Goal: Use online tool/utility: Utilize a website feature to perform a specific function

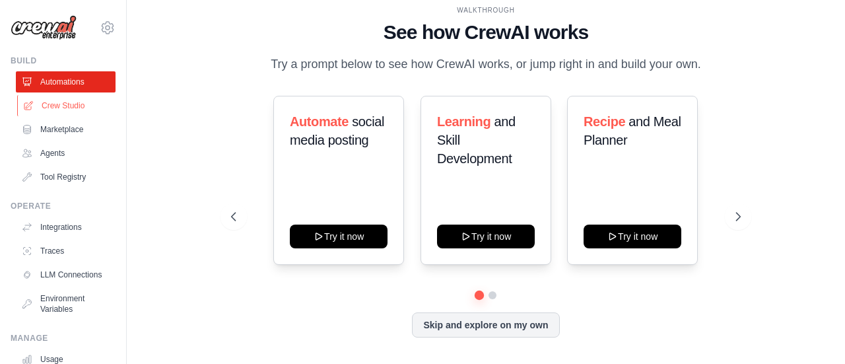
click at [66, 109] on link "Crew Studio" at bounding box center [67, 105] width 100 height 21
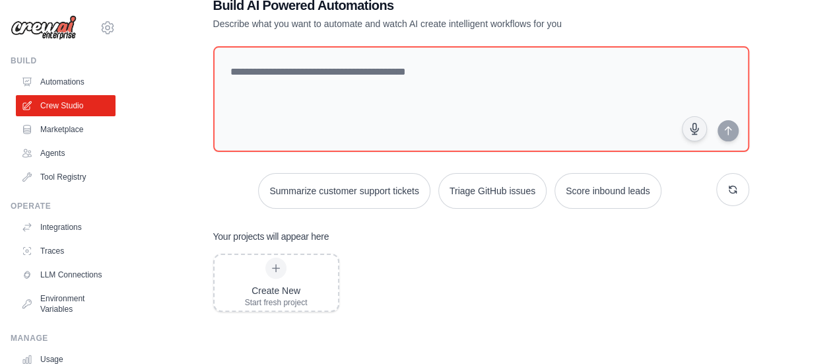
scroll to position [66, 0]
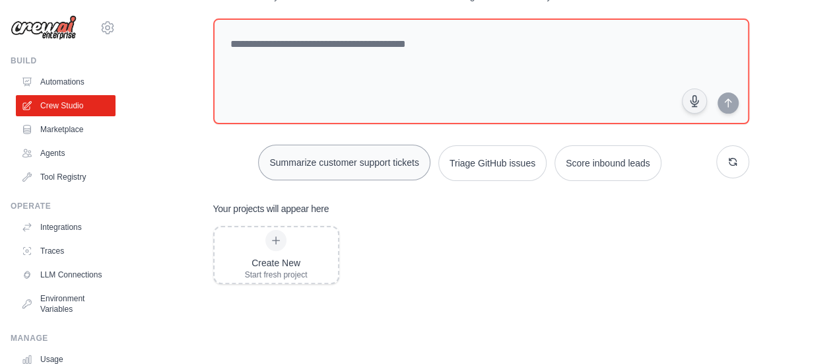
click at [328, 168] on button "Summarize customer support tickets" at bounding box center [344, 163] width 172 height 36
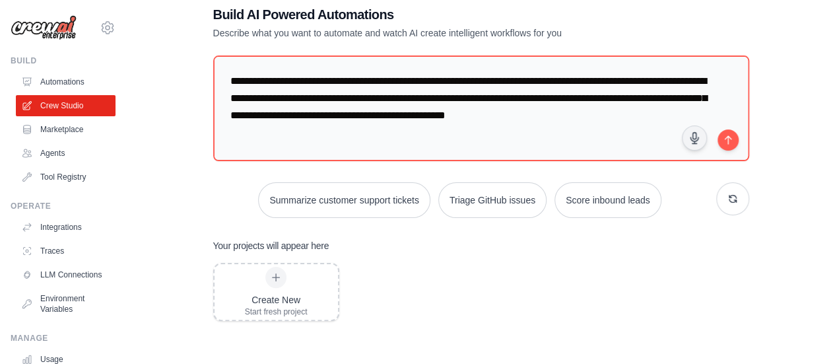
scroll to position [0, 0]
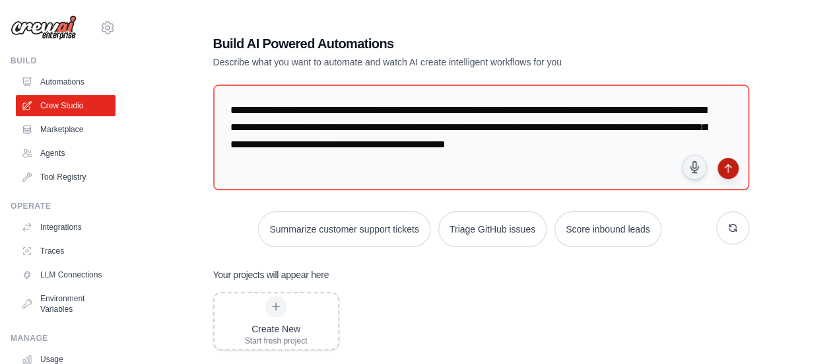
click at [725, 174] on button "submit" at bounding box center [728, 168] width 21 height 21
click at [66, 156] on link "Agents" at bounding box center [67, 153] width 100 height 21
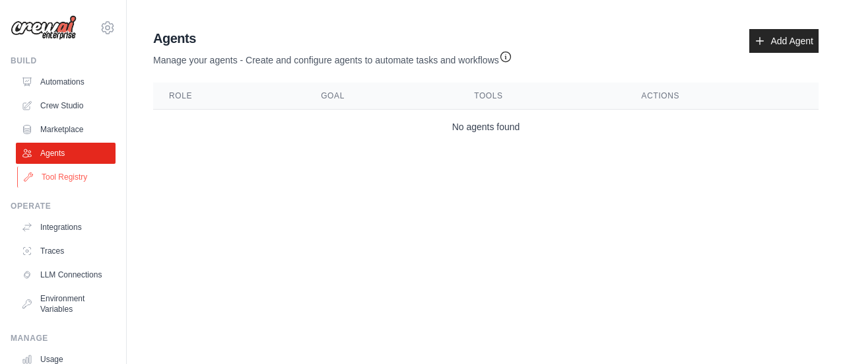
click at [63, 172] on link "Tool Registry" at bounding box center [67, 176] width 100 height 21
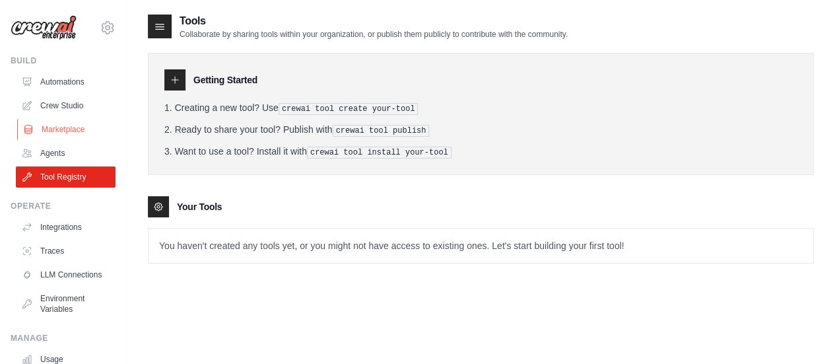
click at [69, 125] on link "Marketplace" at bounding box center [67, 129] width 100 height 21
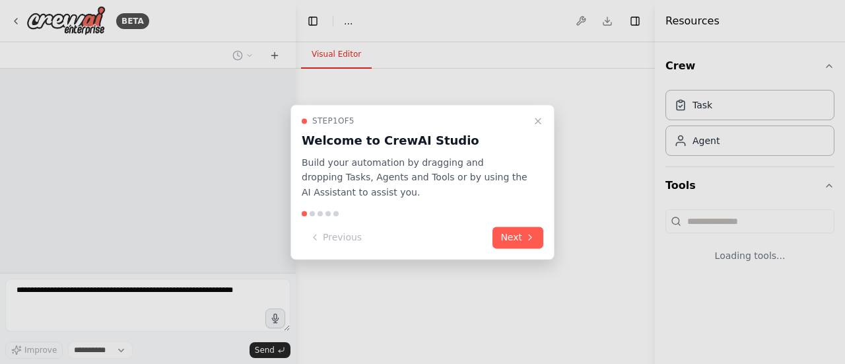
select select "****"
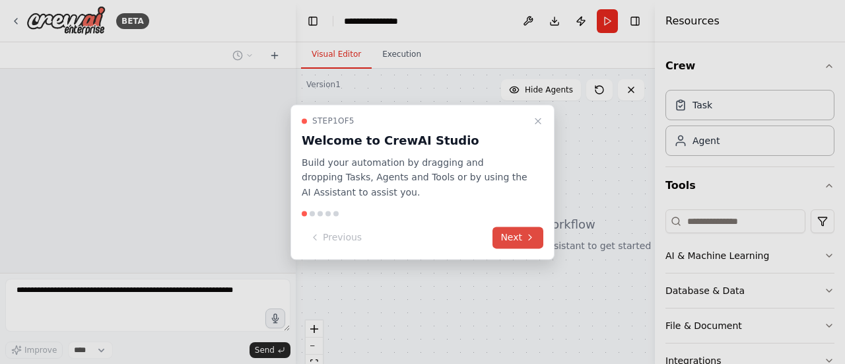
click at [512, 242] on button "Next" at bounding box center [518, 238] width 51 height 22
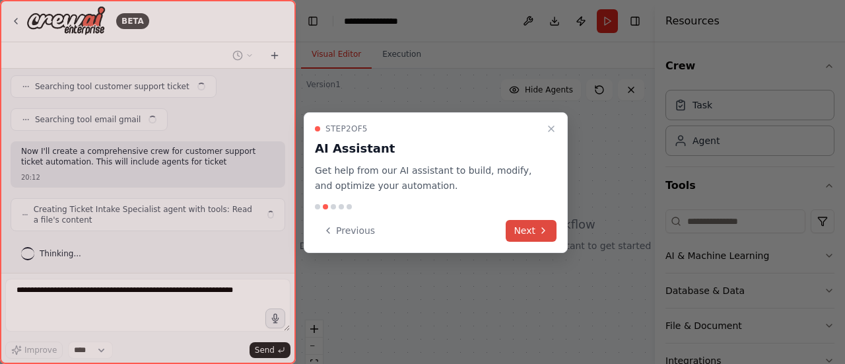
click at [518, 236] on button "Next" at bounding box center [531, 231] width 51 height 22
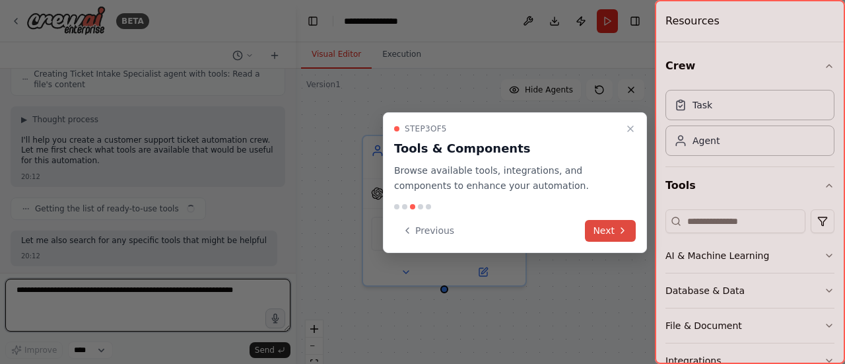
scroll to position [429, 0]
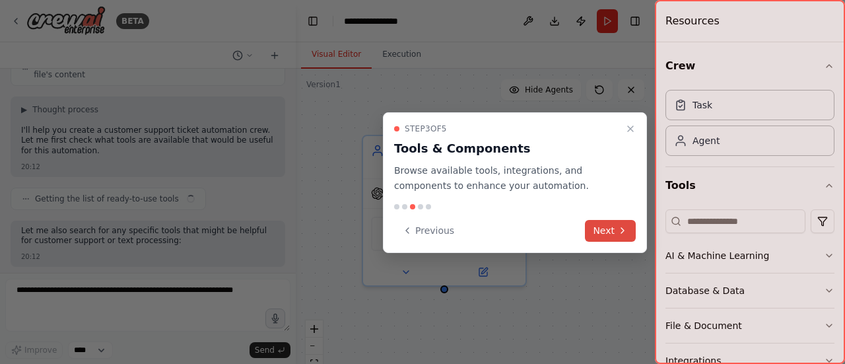
click at [613, 236] on button "Next" at bounding box center [610, 231] width 51 height 22
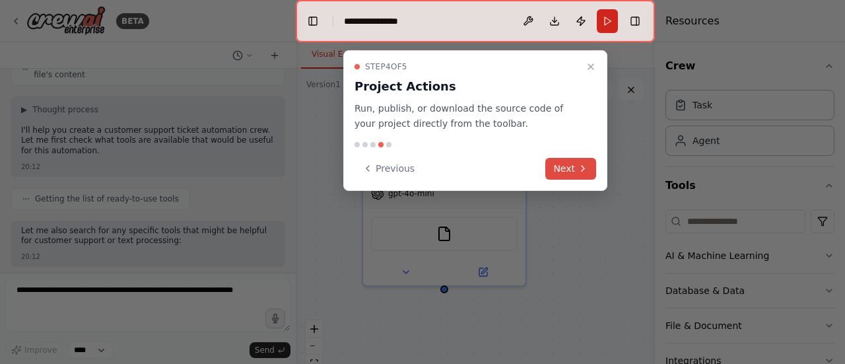
click at [573, 173] on button "Next" at bounding box center [570, 169] width 51 height 22
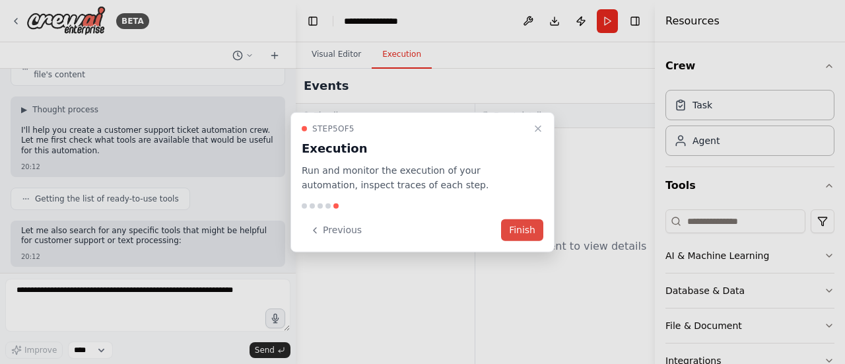
click at [534, 227] on button "Finish" at bounding box center [522, 230] width 42 height 22
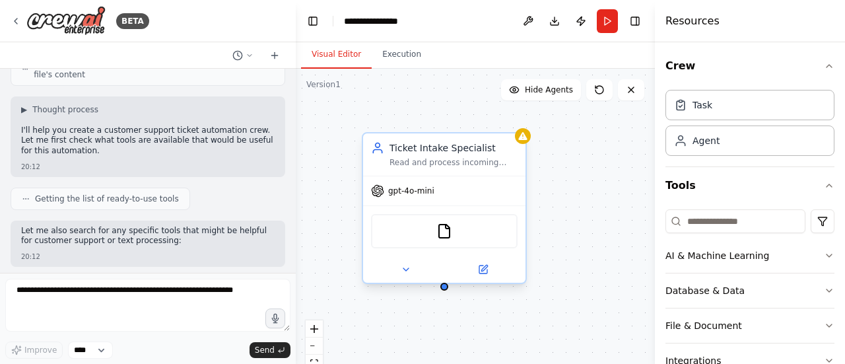
scroll to position [495, 0]
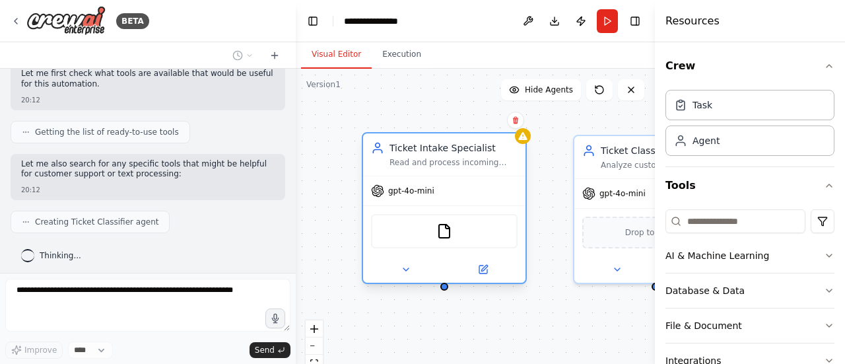
click at [443, 197] on div "gpt-4o-mini" at bounding box center [444, 190] width 162 height 29
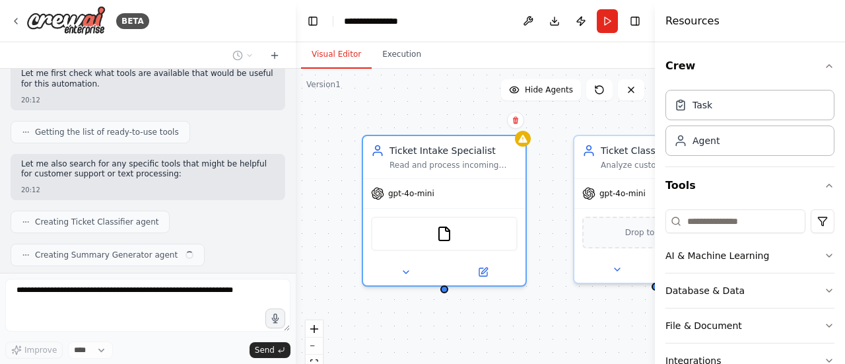
scroll to position [528, 0]
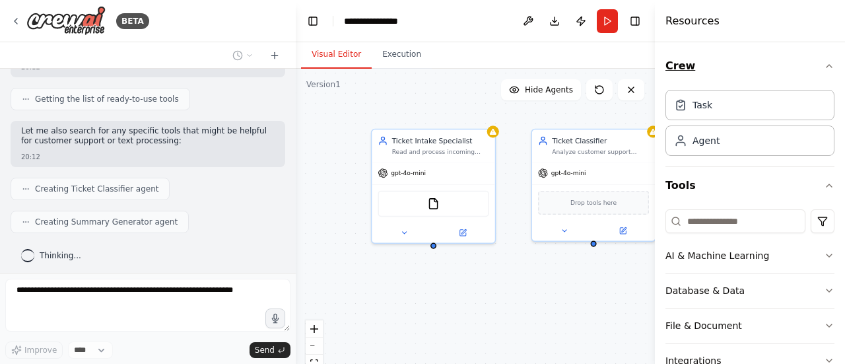
click at [824, 67] on icon "button" at bounding box center [829, 66] width 11 height 11
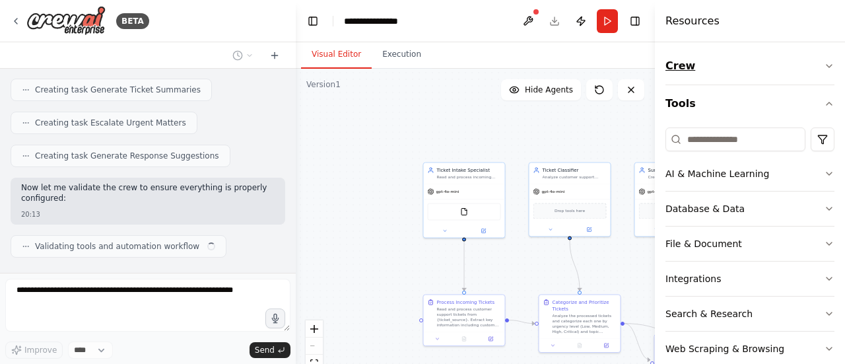
scroll to position [712, 0]
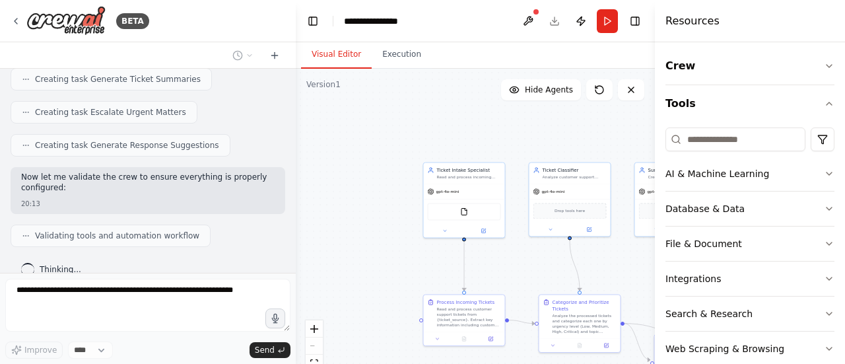
click at [541, 138] on div ".deletable-edge-delete-btn { width: 20px; height: 20px; border: 0px solid #ffff…" at bounding box center [475, 234] width 359 height 330
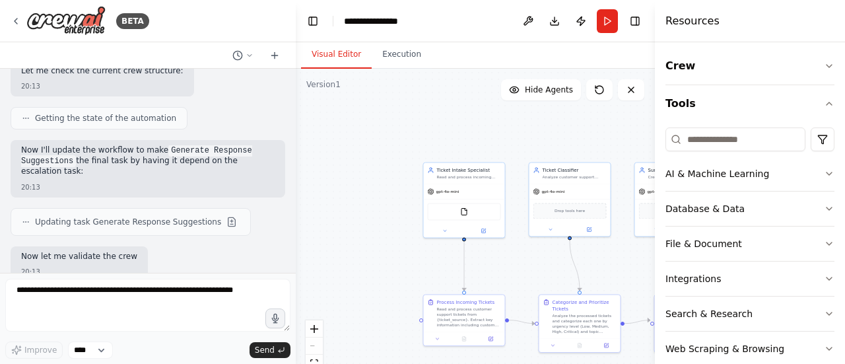
scroll to position [1076, 0]
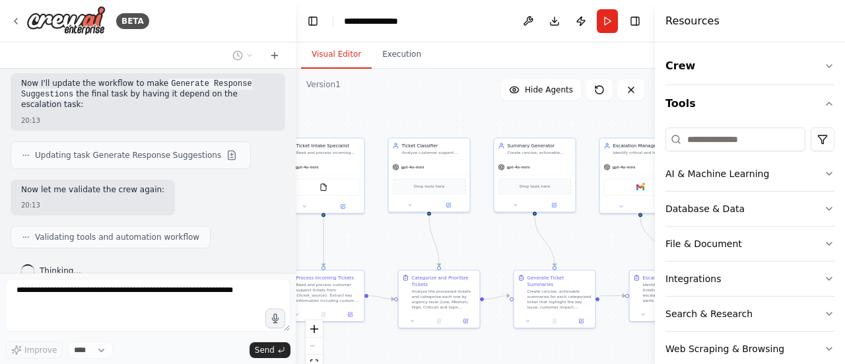
drag, startPoint x: 481, startPoint y: 147, endPoint x: 340, endPoint y: 123, distance: 142.8
click at [340, 123] on div ".deletable-edge-delete-btn { width: 20px; height: 20px; border: 0px solid #ffff…" at bounding box center [475, 234] width 359 height 330
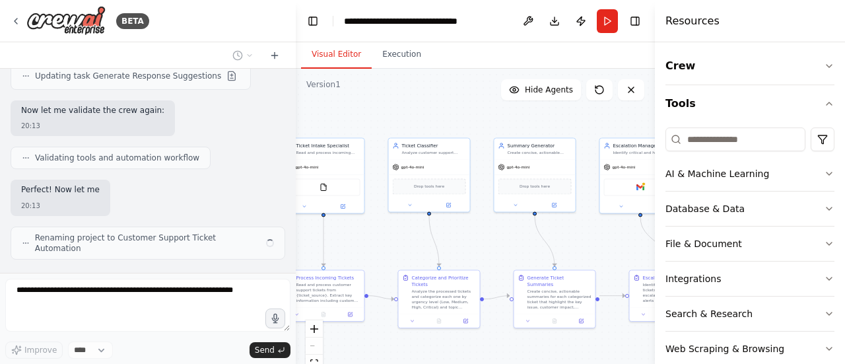
scroll to position [1155, 0]
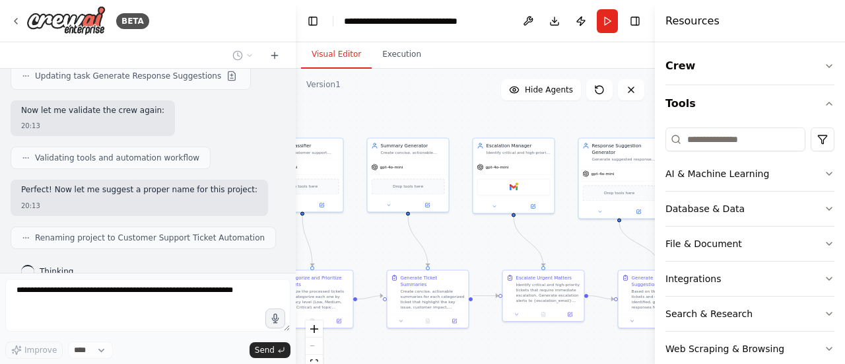
drag, startPoint x: 454, startPoint y: 120, endPoint x: 328, endPoint y: 120, distance: 126.8
click at [328, 120] on div ".deletable-edge-delete-btn { width: 20px; height: 20px; border: 0px solid #ffff…" at bounding box center [475, 234] width 359 height 330
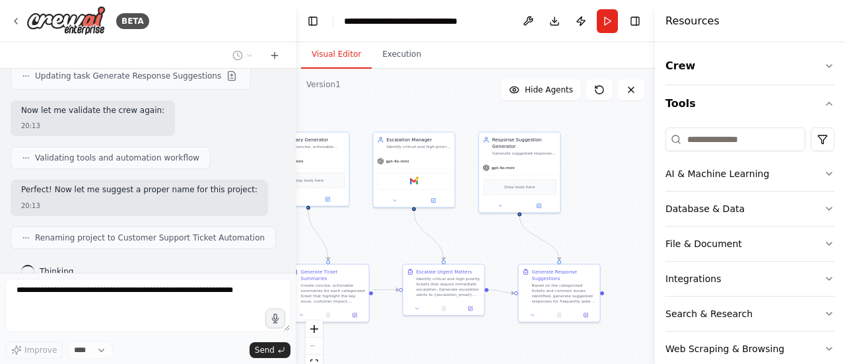
drag, startPoint x: 483, startPoint y: 118, endPoint x: 383, endPoint y: 112, distance: 99.9
click at [383, 112] on div ".deletable-edge-delete-btn { width: 20px; height: 20px; border: 0px solid #ffff…" at bounding box center [475, 234] width 359 height 330
click at [573, 291] on div "Based on the categorized tickets and common issues identified, generate suggest…" at bounding box center [564, 291] width 64 height 21
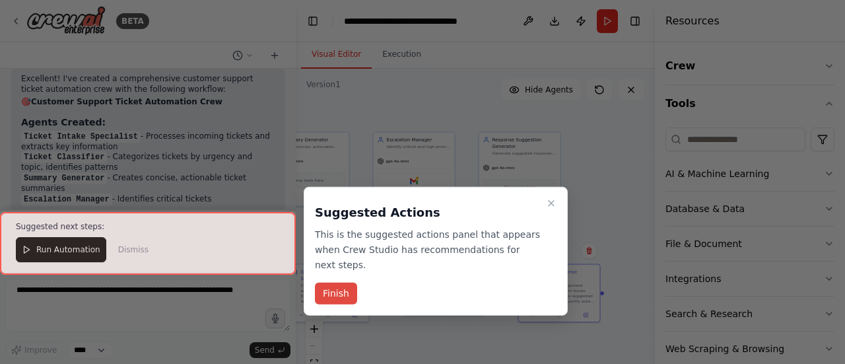
click at [347, 283] on button "Finish" at bounding box center [336, 294] width 42 height 22
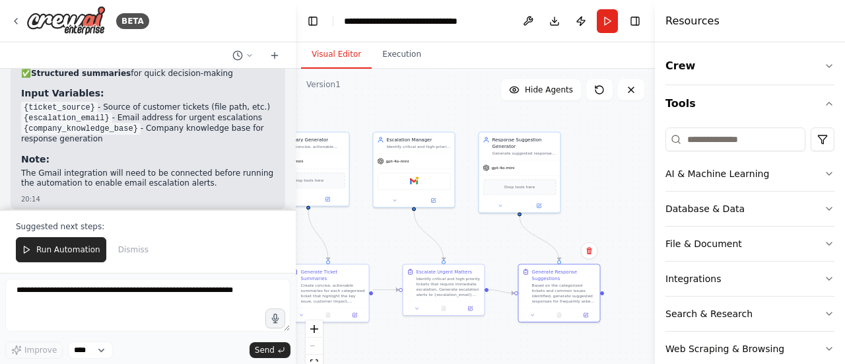
scroll to position [1696, 0]
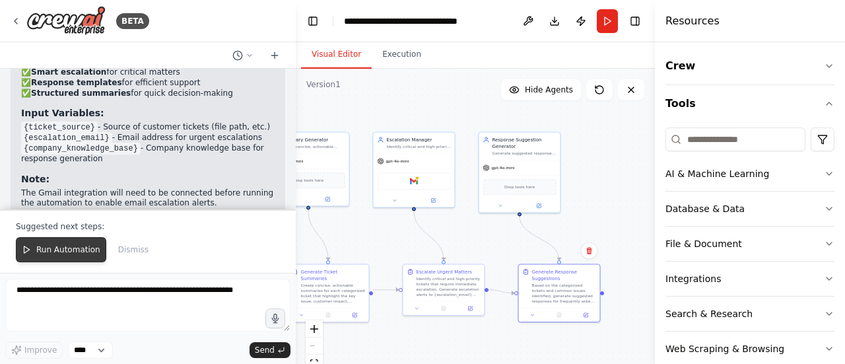
click at [58, 245] on button "Run Automation" at bounding box center [61, 249] width 90 height 25
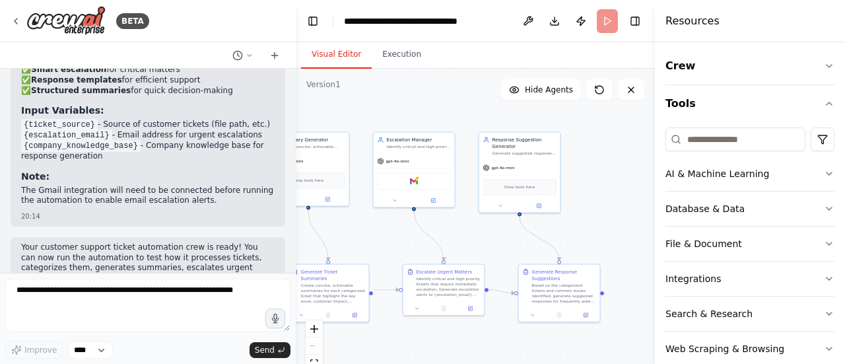
scroll to position [1699, 0]
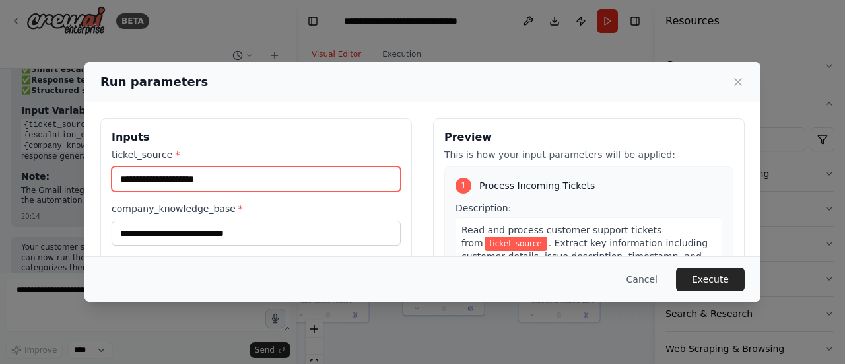
click at [281, 175] on input "ticket_source *" at bounding box center [256, 178] width 289 height 25
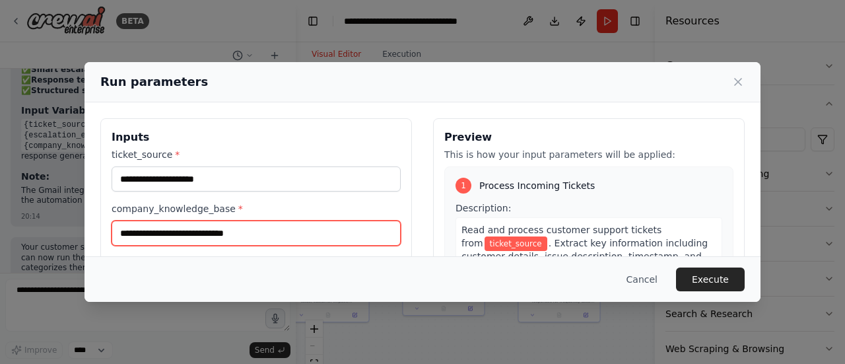
click at [271, 238] on input "company_knowledge_base *" at bounding box center [256, 233] width 289 height 25
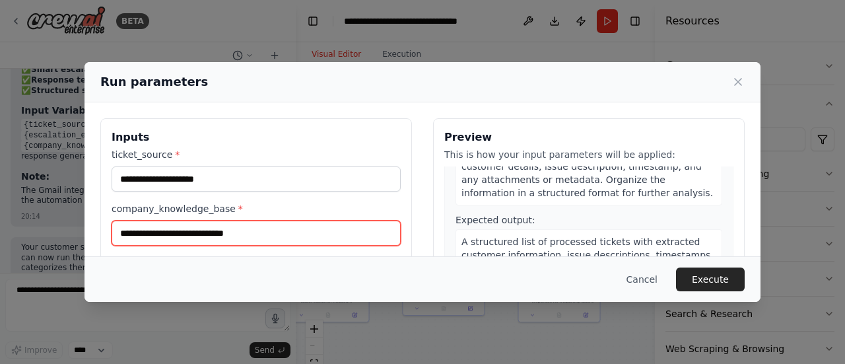
scroll to position [132, 0]
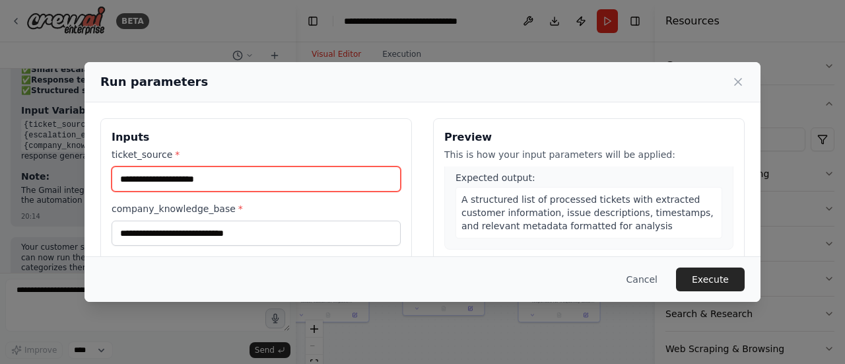
click at [268, 186] on input "ticket_source *" at bounding box center [256, 178] width 289 height 25
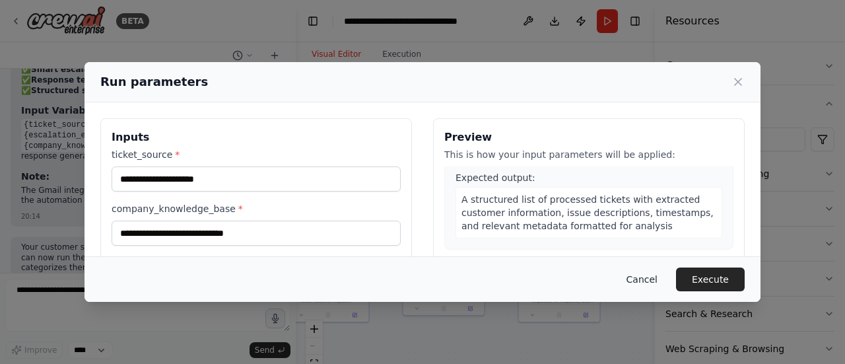
click at [666, 283] on button "Cancel" at bounding box center [642, 279] width 52 height 24
